Goal: Check status

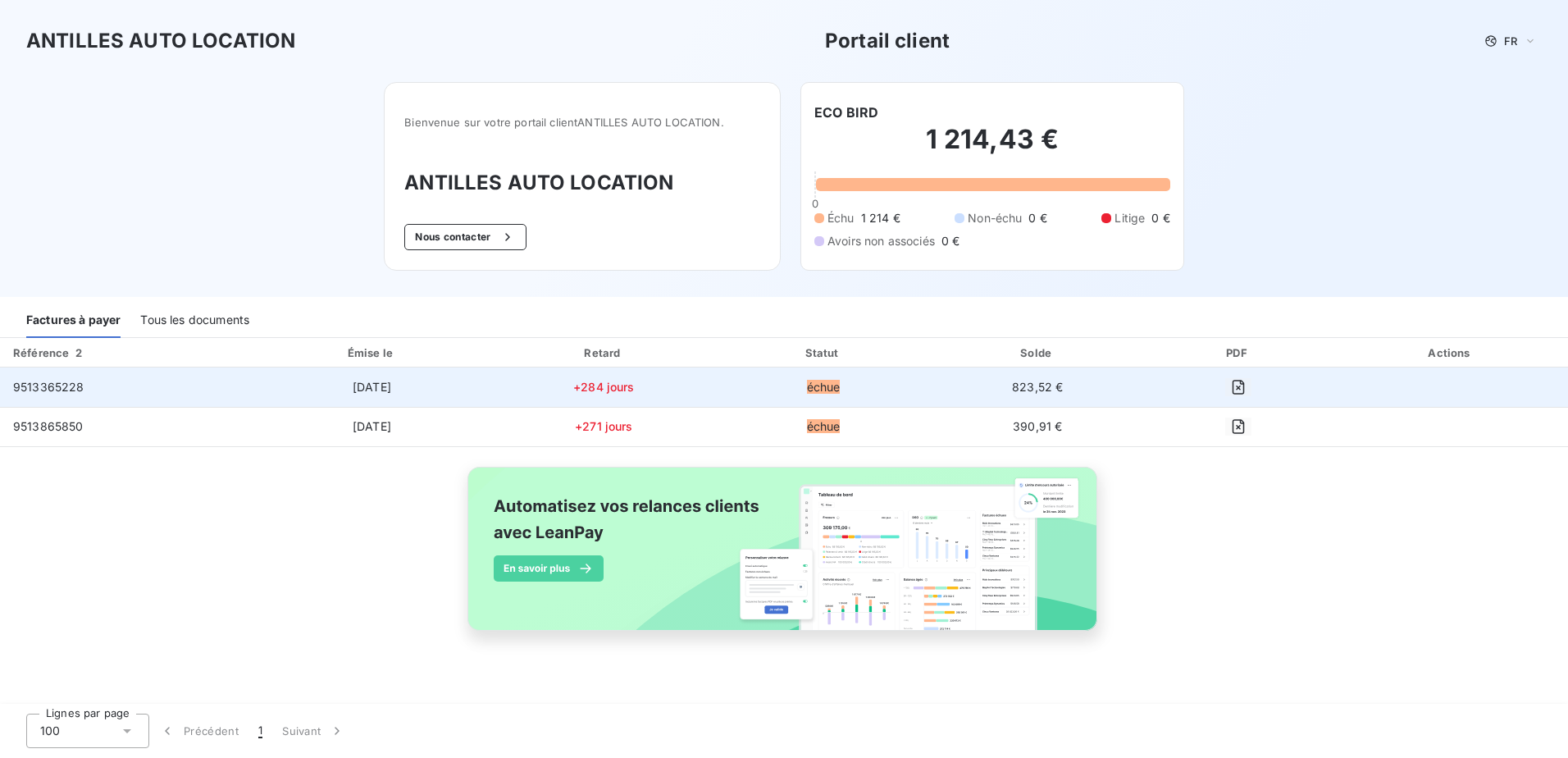
click at [469, 397] on td "[DATE]" at bounding box center [372, 387] width 242 height 39
click at [369, 383] on span "[DATE]" at bounding box center [372, 387] width 39 height 14
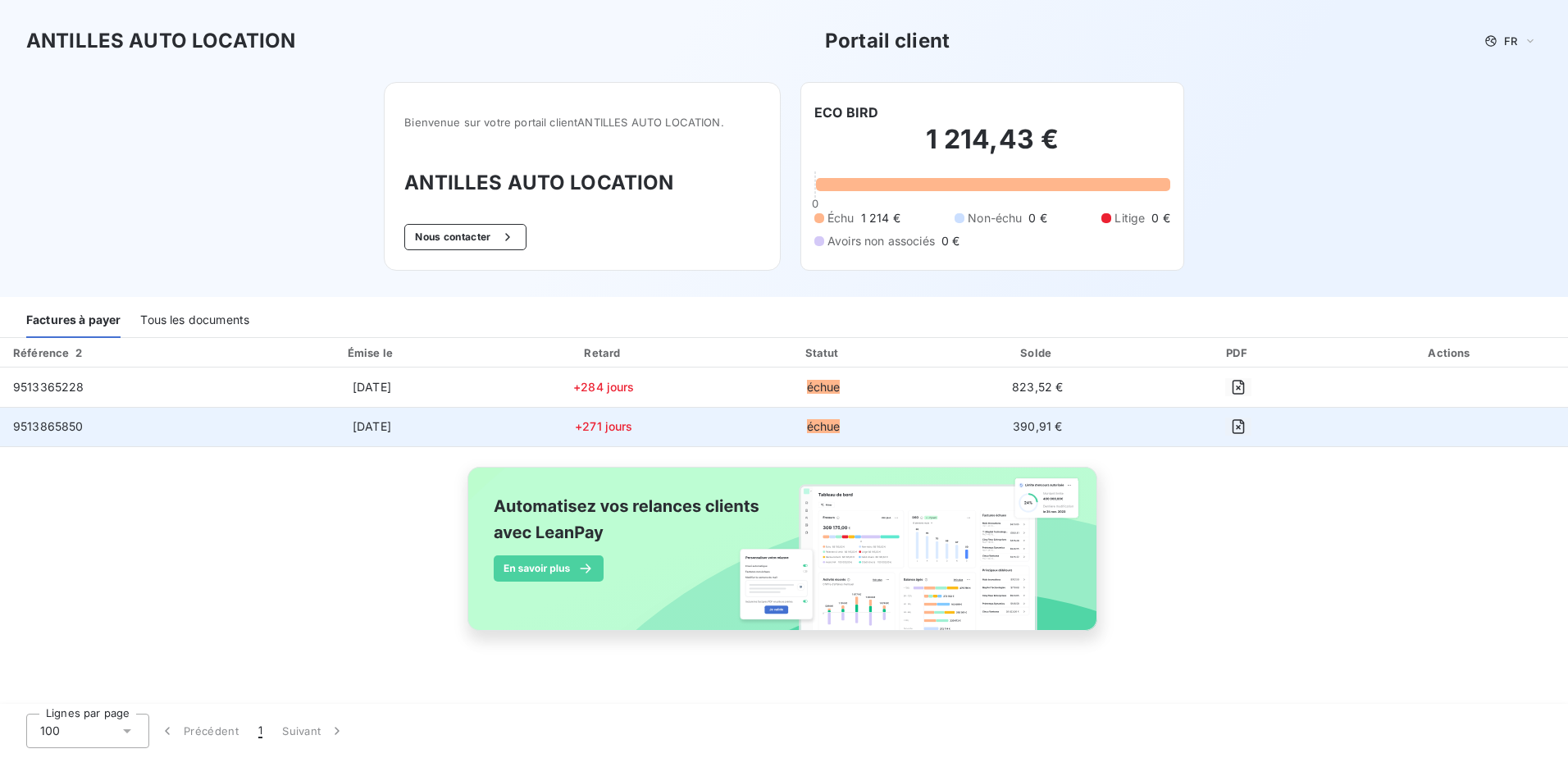
click at [366, 420] on span "[DATE]" at bounding box center [372, 426] width 39 height 14
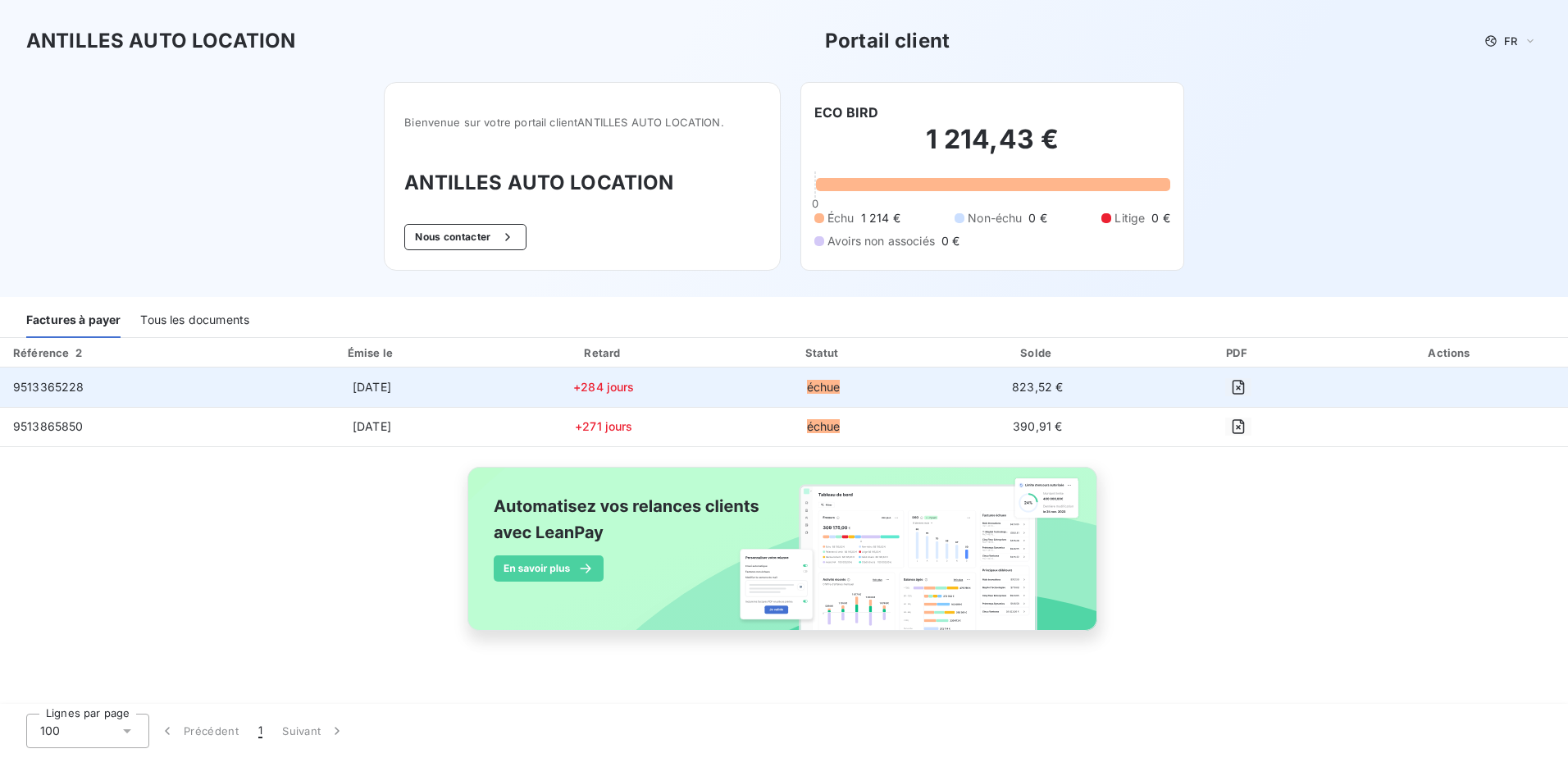
click at [29, 389] on span "9513365228" at bounding box center [49, 387] width 71 height 14
click at [84, 381] on td "9513365228" at bounding box center [125, 387] width 251 height 39
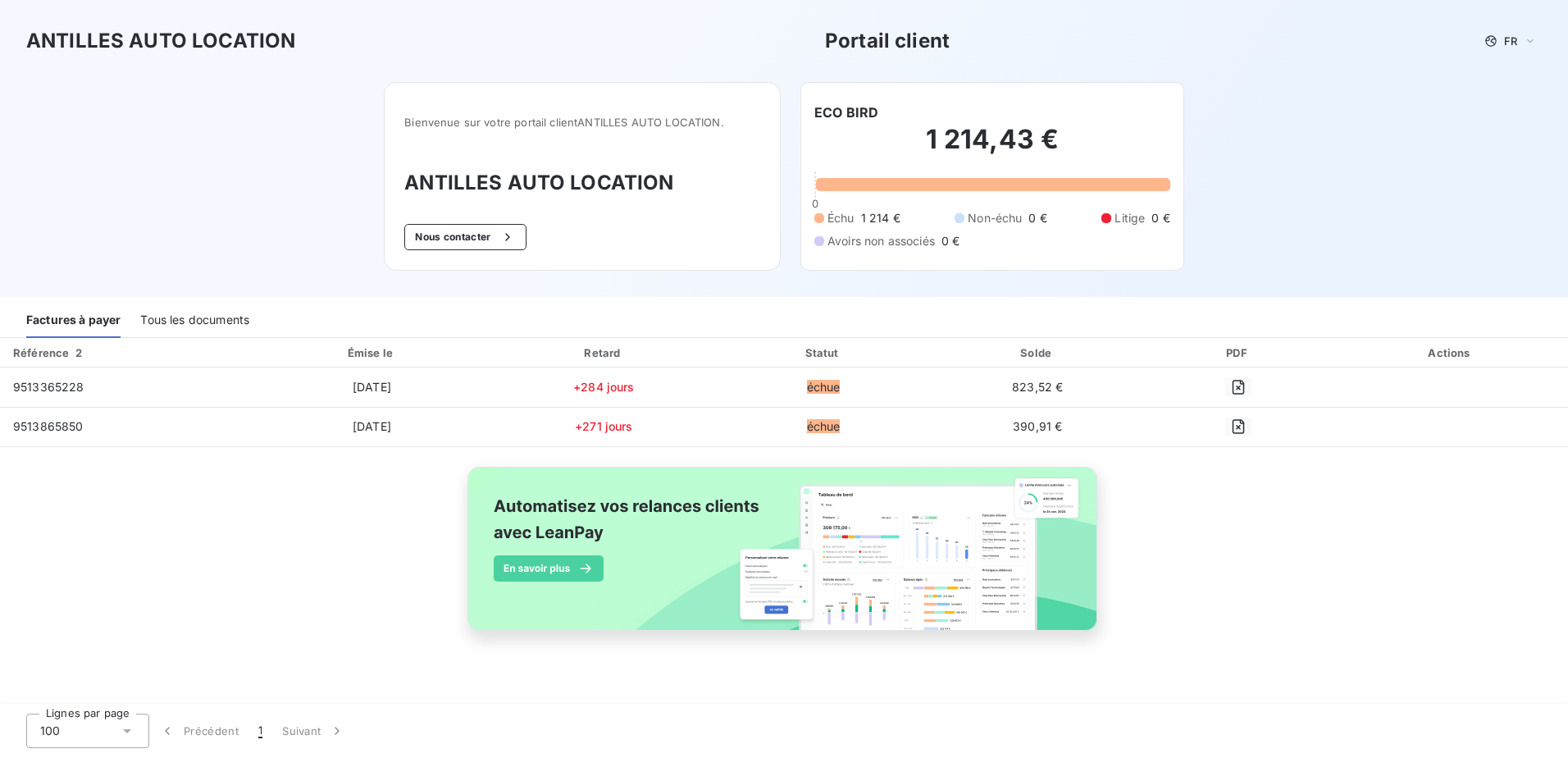
click at [81, 352] on span "2" at bounding box center [79, 353] width 7 height 13
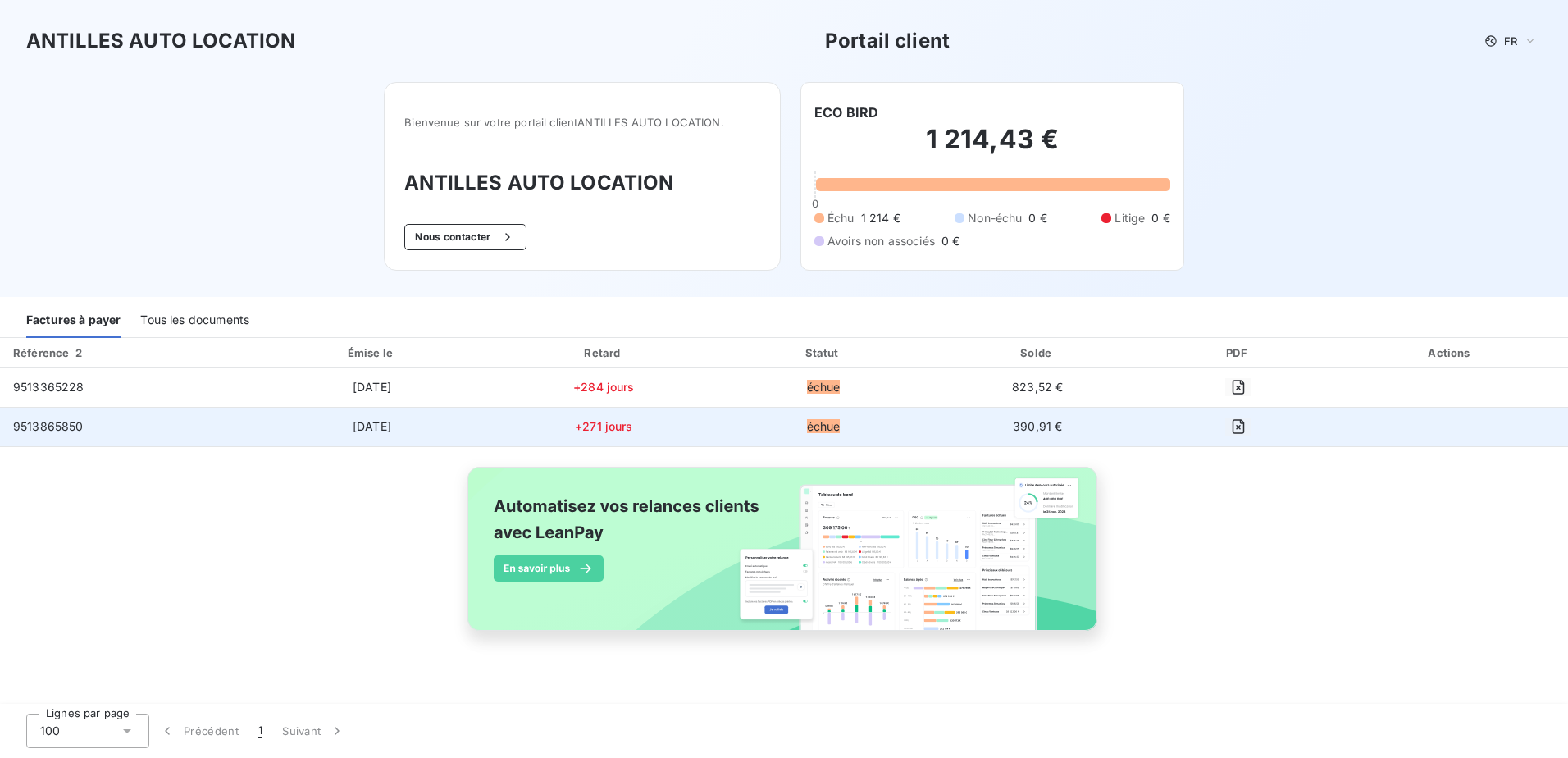
click at [31, 427] on span "9513865850" at bounding box center [49, 426] width 71 height 14
drag, startPoint x: 695, startPoint y: 425, endPoint x: 771, endPoint y: 419, distance: 76.2
click at [697, 425] on td "+271 jours" at bounding box center [604, 426] width 222 height 39
click at [838, 419] on span "échue" at bounding box center [823, 426] width 34 height 14
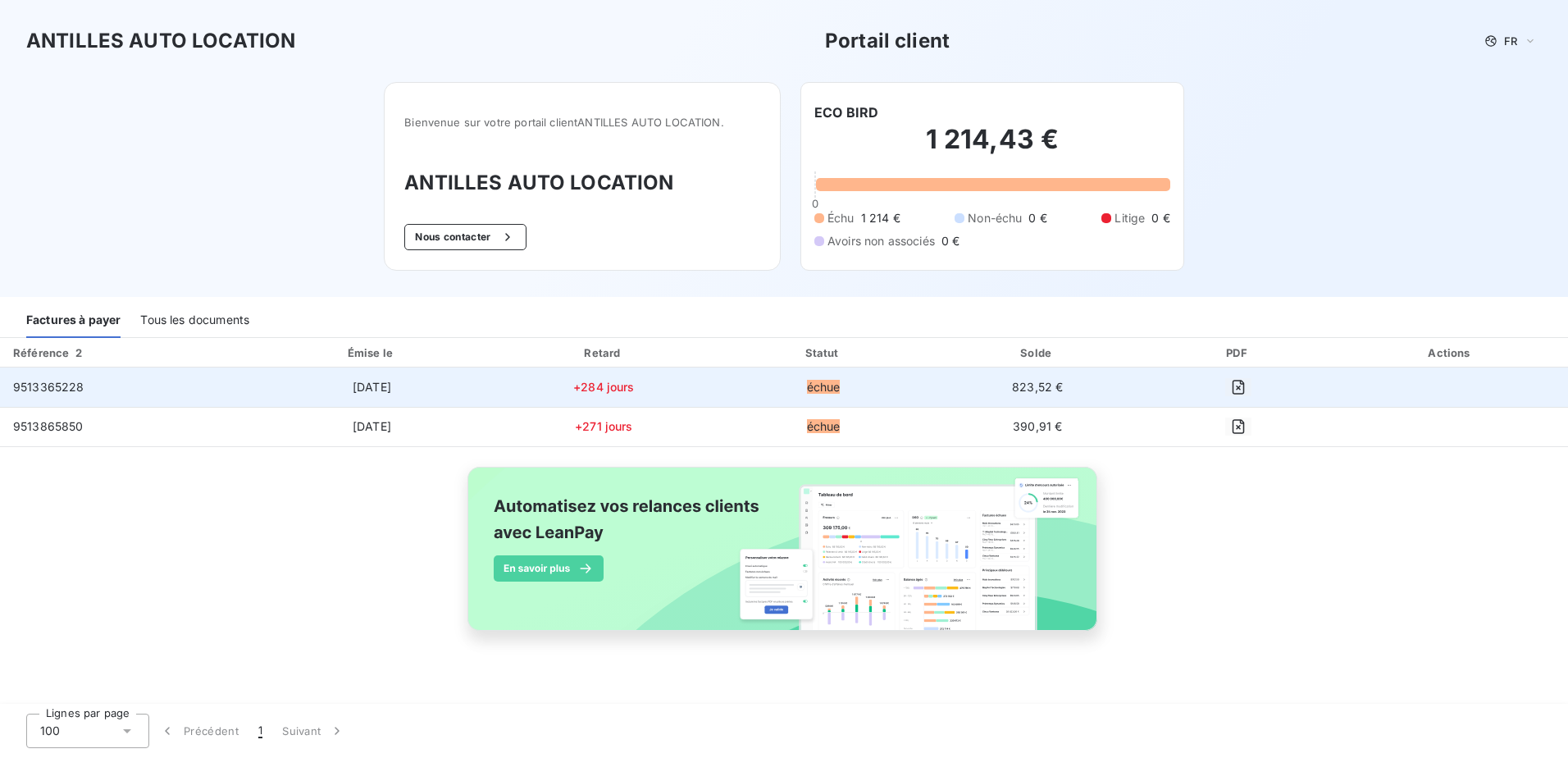
click at [852, 380] on td "échue" at bounding box center [823, 387] width 218 height 39
click at [1052, 385] on span "823,52 €" at bounding box center [1037, 387] width 51 height 14
